Goal: Transaction & Acquisition: Purchase product/service

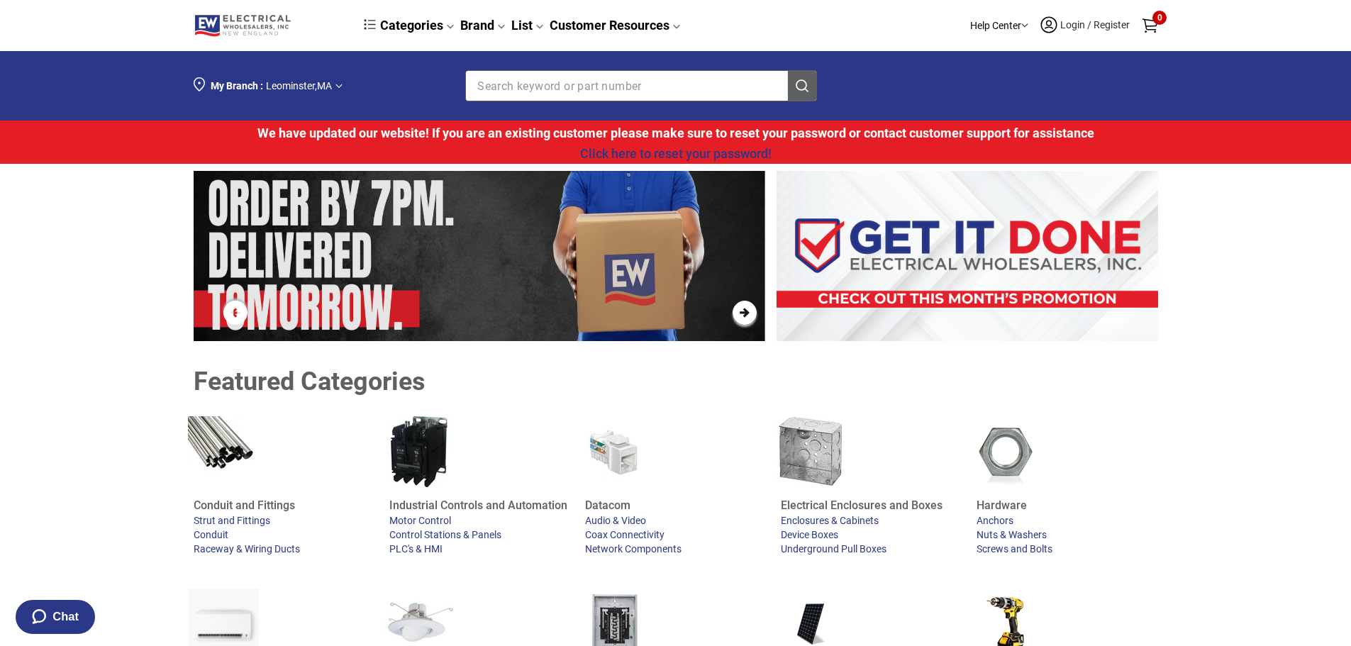
click at [593, 89] on input "Section row" at bounding box center [615, 86] width 299 height 30
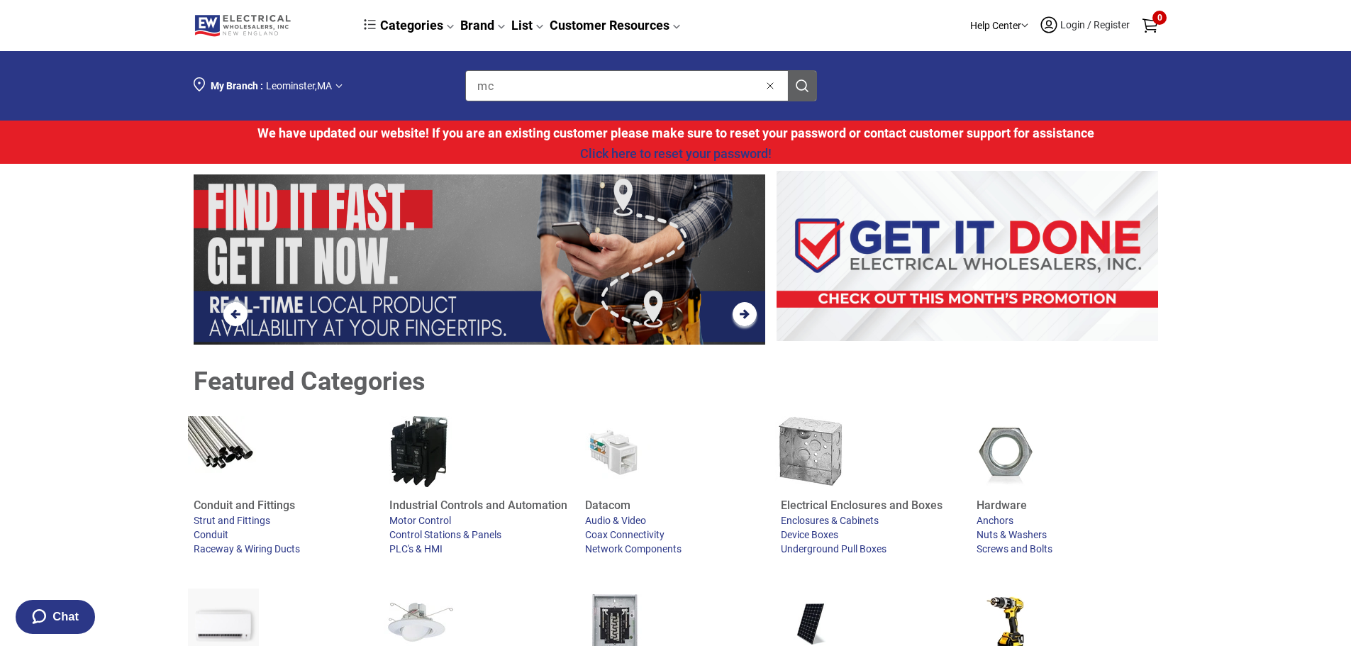
click at [519, 91] on input "mc" at bounding box center [615, 86] width 299 height 30
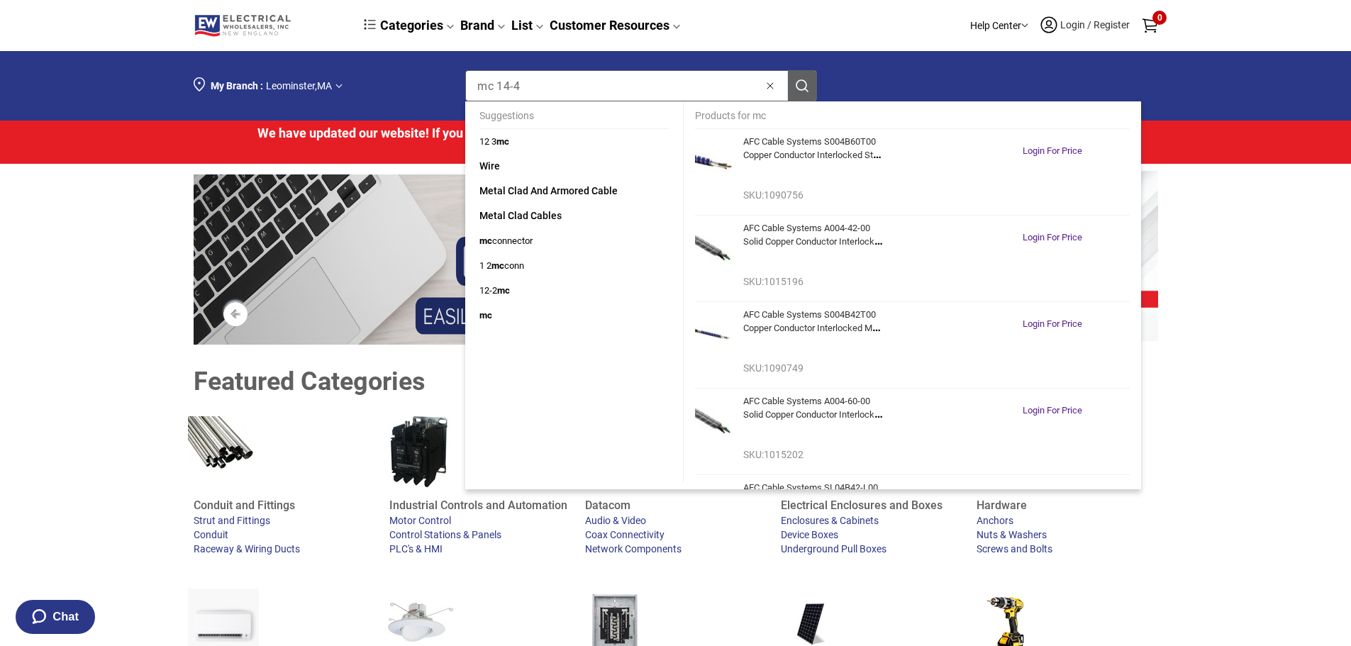
type input "mc 14-4"
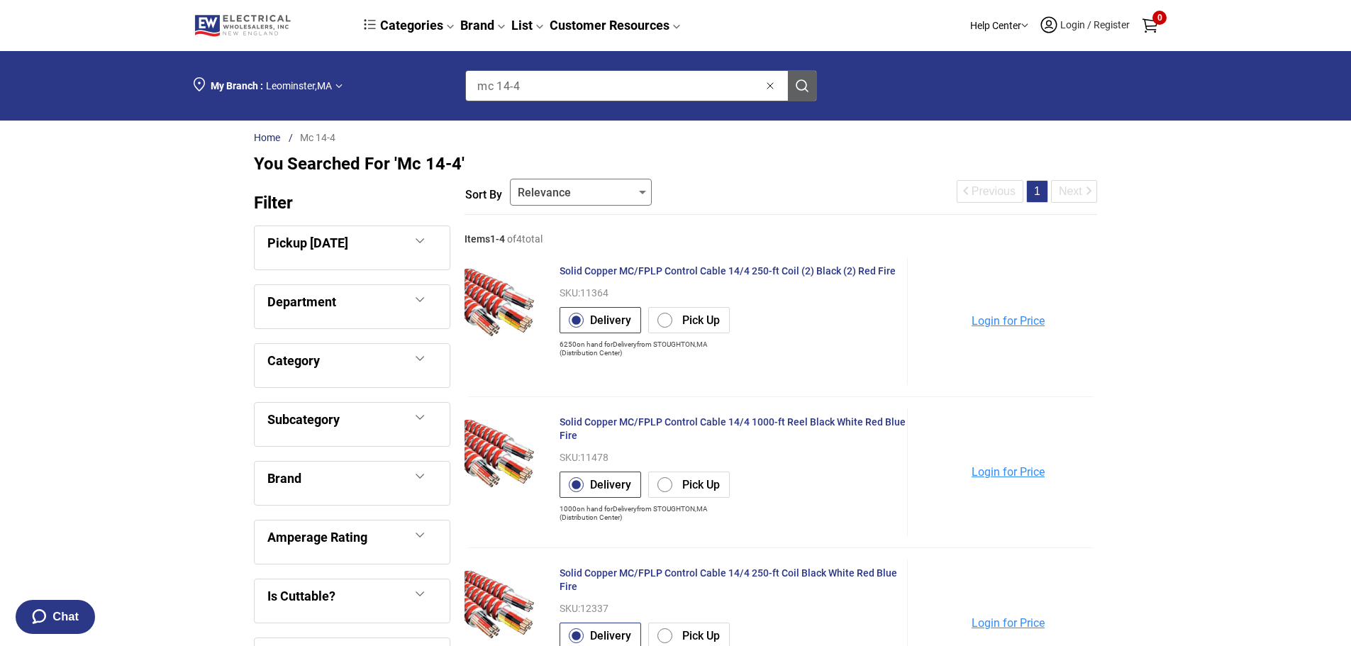
click at [645, 273] on span "Solid Copper MC/FPLP Control Cable 14/4 250-ft Coil (2) Black (2) Red Fire" at bounding box center [728, 270] width 336 height 11
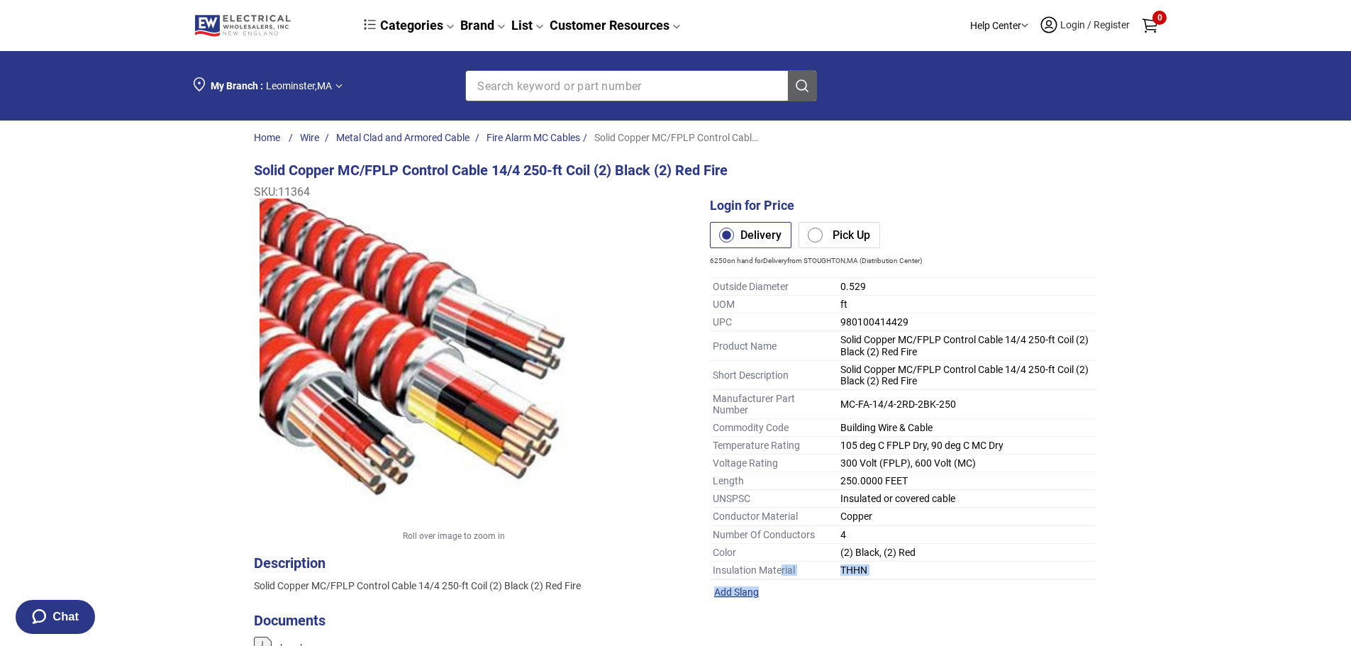
click at [780, 582] on div "Outside Diameter 0.529 UOM ft UPC 980100414429 Product Name Solid Copper MC/FPL…" at bounding box center [903, 437] width 387 height 321
click at [606, 357] on div "Section row" at bounding box center [454, 358] width 400 height 318
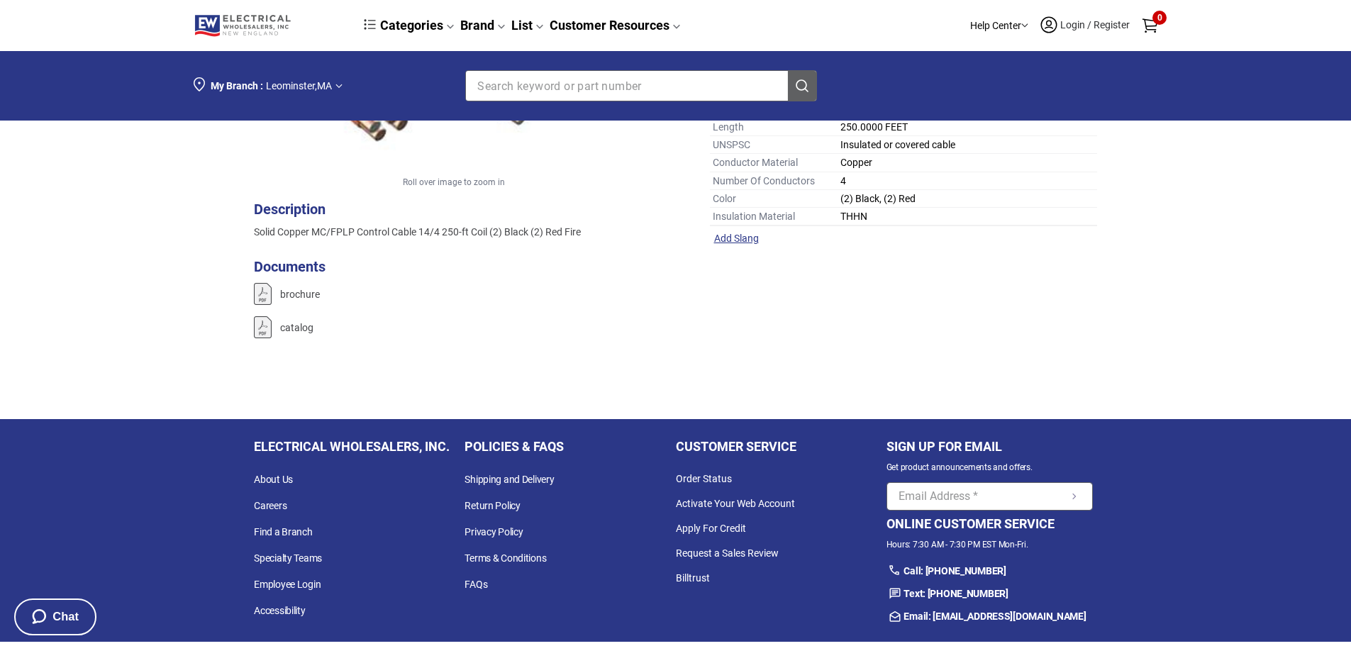
scroll to position [355, 0]
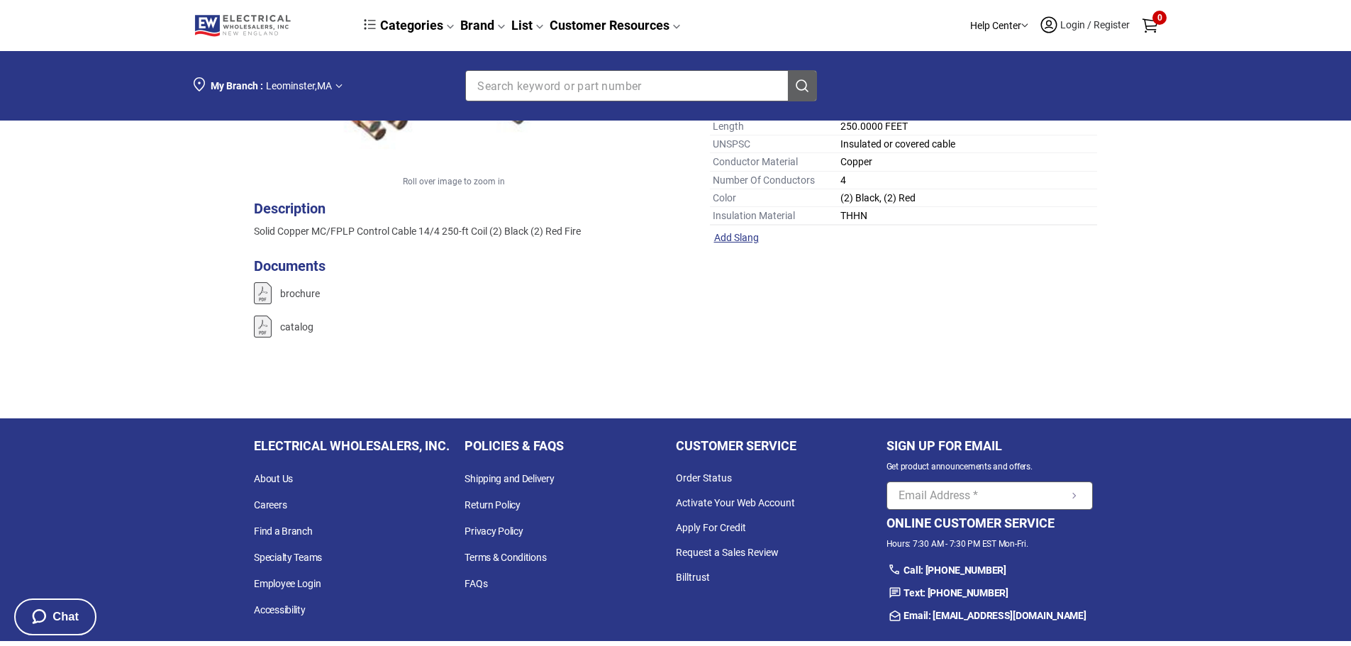
click at [296, 289] on span "brochure" at bounding box center [300, 293] width 40 height 11
click at [598, 89] on input "Section row" at bounding box center [615, 86] width 299 height 30
